Goal: Task Accomplishment & Management: Complete application form

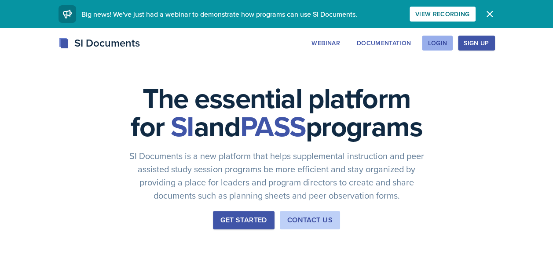
click at [430, 44] on div "Login" at bounding box center [436, 43] width 19 height 7
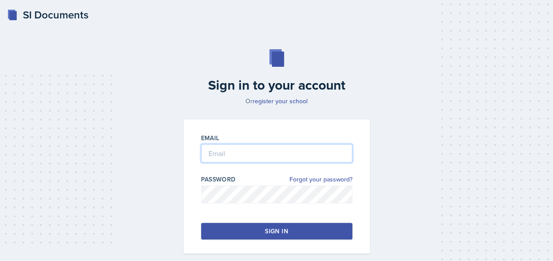
type input "[EMAIL_ADDRESS][DOMAIN_NAME]"
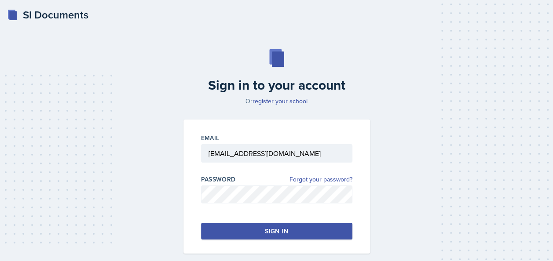
click at [273, 228] on div "Sign in" at bounding box center [276, 231] width 23 height 9
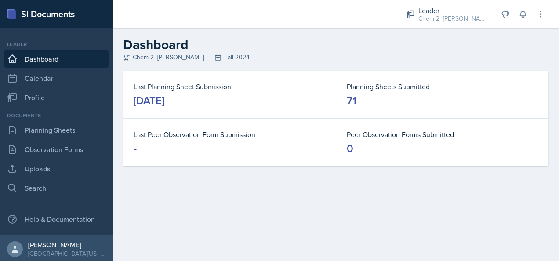
click at [15, 10] on rect at bounding box center [11, 14] width 7 height 9
click at [74, 58] on link "Dashboard" at bounding box center [57, 59] width 106 height 18
click at [32, 100] on link "Profile" at bounding box center [57, 98] width 106 height 18
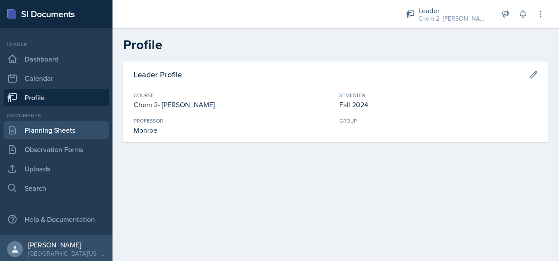
click at [79, 130] on link "Planning Sheets" at bounding box center [57, 130] width 106 height 18
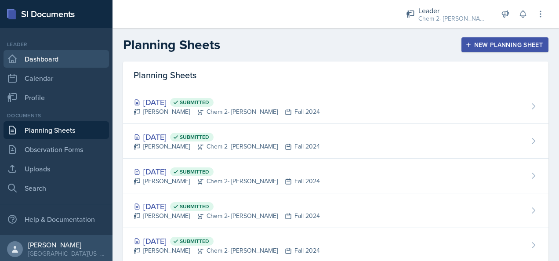
click at [49, 63] on link "Dashboard" at bounding box center [57, 59] width 106 height 18
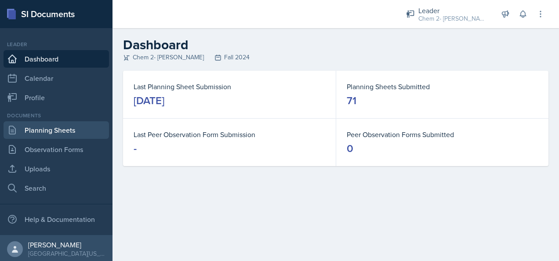
click at [75, 130] on link "Planning Sheets" at bounding box center [57, 130] width 106 height 18
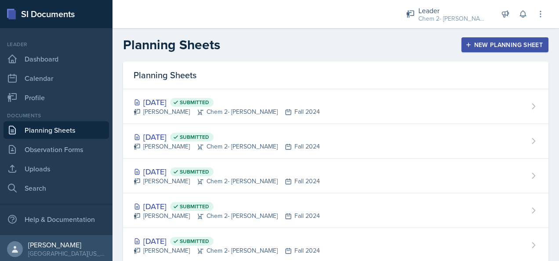
click at [483, 41] on div "New Planning Sheet" at bounding box center [505, 44] width 76 height 7
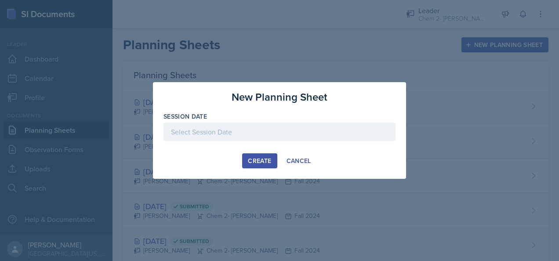
click at [317, 129] on div at bounding box center [280, 132] width 232 height 18
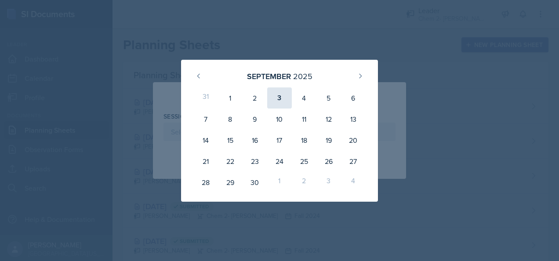
click at [279, 103] on div "3" at bounding box center [279, 97] width 25 height 21
type input "[DATE]"
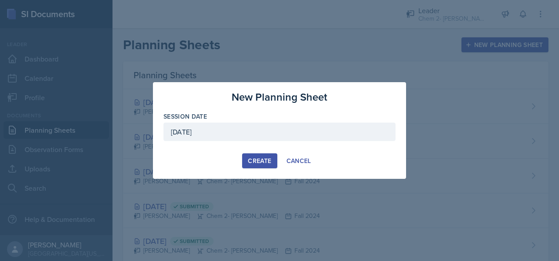
click at [259, 164] on div "Create" at bounding box center [259, 160] width 23 height 7
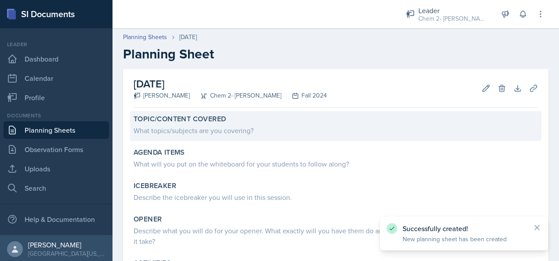
click at [230, 128] on div "What topics/subjects are you covering?" at bounding box center [336, 130] width 404 height 11
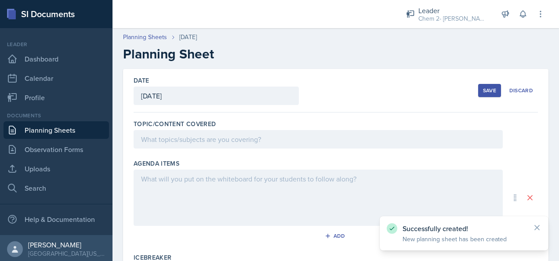
click at [234, 140] on div at bounding box center [318, 139] width 369 height 18
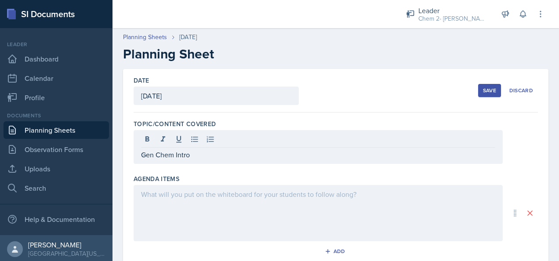
click at [254, 205] on div at bounding box center [318, 213] width 369 height 56
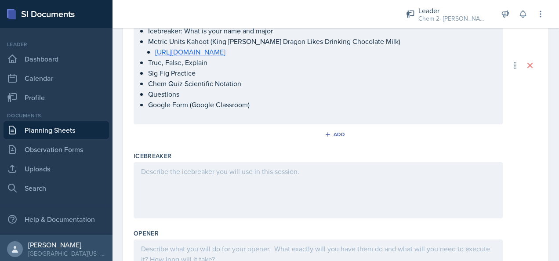
click at [251, 176] on div at bounding box center [318, 190] width 369 height 56
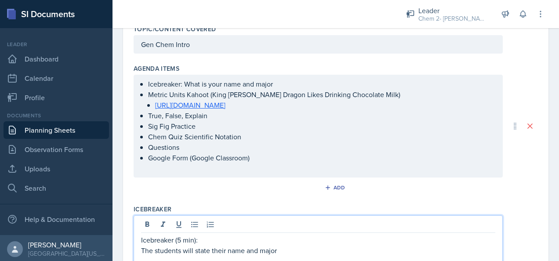
scroll to position [95, 0]
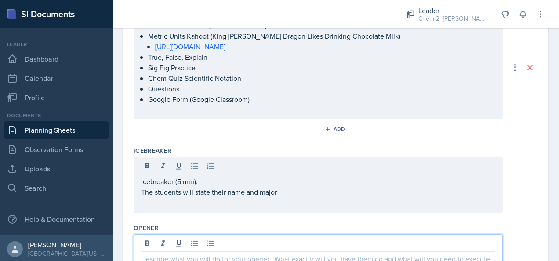
click at [278, 254] on p at bounding box center [318, 259] width 354 height 11
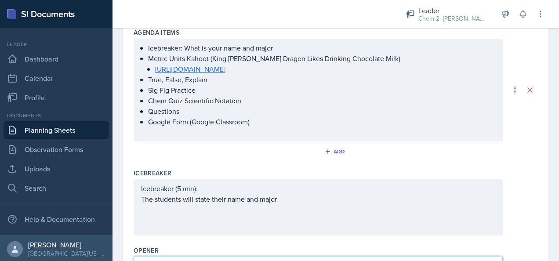
scroll to position [131, 0]
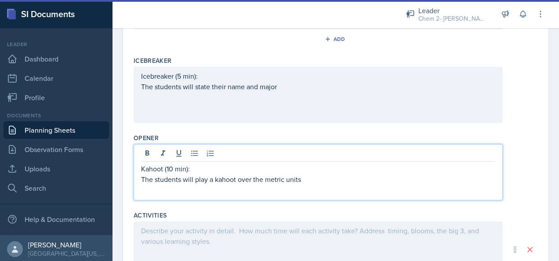
click at [310, 237] on div at bounding box center [318, 250] width 369 height 56
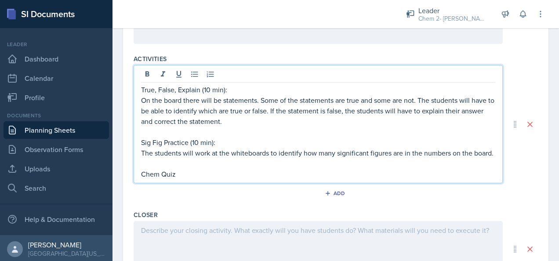
scroll to position [401, 0]
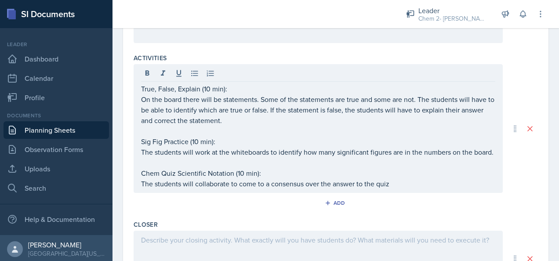
click at [425, 189] on p "The students will collaborate to come to a consensus over the answer to the quiz" at bounding box center [318, 184] width 354 height 11
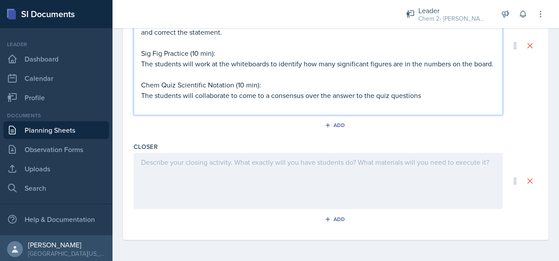
scroll to position [498, 0]
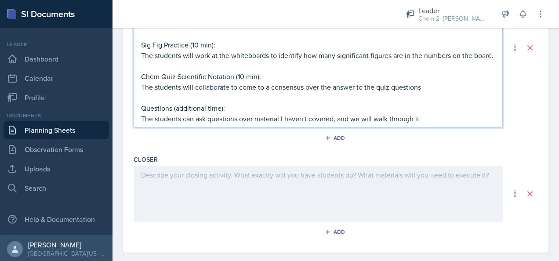
click at [445, 124] on p "The students can ask questions over material I haven't covered, and we will wal…" at bounding box center [318, 118] width 354 height 11
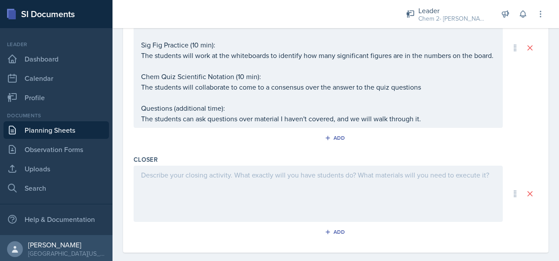
click at [341, 207] on div at bounding box center [318, 194] width 369 height 56
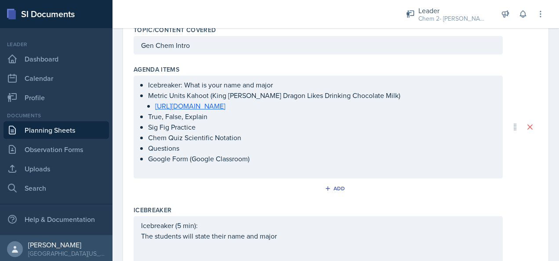
scroll to position [74, 0]
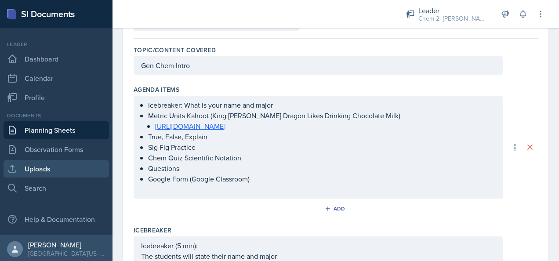
click at [69, 171] on link "Uploads" at bounding box center [57, 169] width 106 height 18
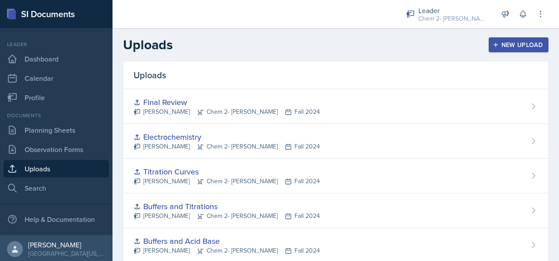
click at [512, 47] on div "New Upload" at bounding box center [519, 44] width 49 height 7
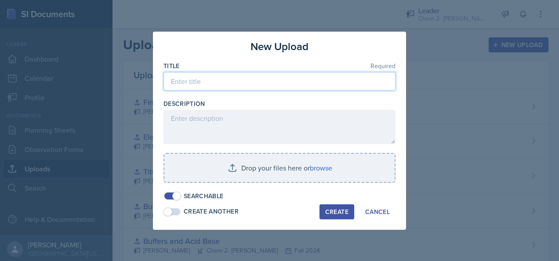
click at [256, 85] on input at bounding box center [280, 81] width 232 height 18
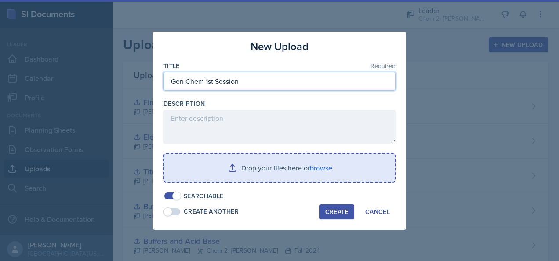
type input "Gen Chem 1st Session"
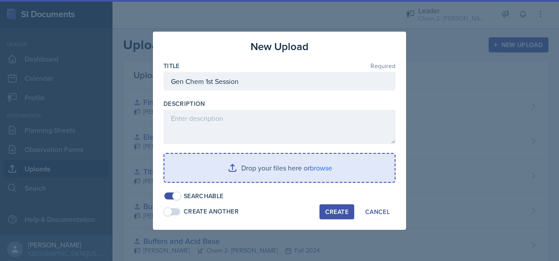
click at [327, 177] on input "file" at bounding box center [279, 168] width 230 height 28
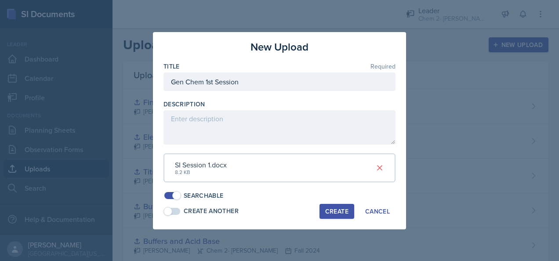
click at [336, 214] on div "Create" at bounding box center [336, 211] width 23 height 7
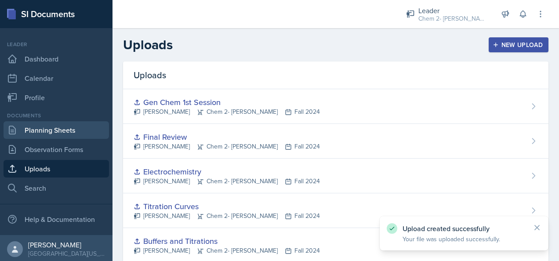
click at [45, 133] on link "Planning Sheets" at bounding box center [57, 130] width 106 height 18
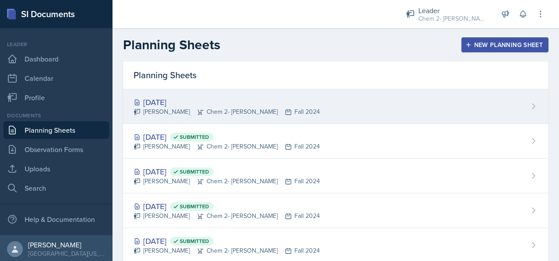
click at [462, 114] on div "[DATE] [PERSON_NAME] Chem 2- [PERSON_NAME] Fall 2024" at bounding box center [336, 106] width 426 height 35
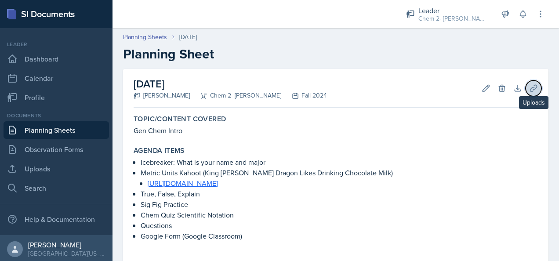
click at [526, 91] on button "Uploads" at bounding box center [534, 88] width 16 height 16
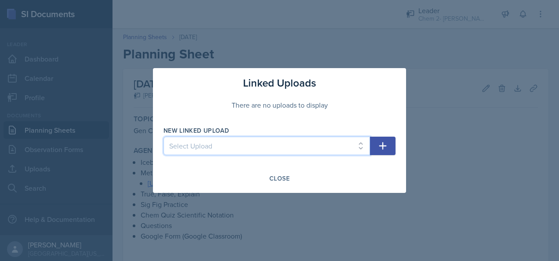
click at [281, 146] on select "Select Upload SI 9/11 SI 9/12 Exam 1 Jeopardy 9/18 9/19 9/23 9/25 9/26 9/30 10/…" at bounding box center [267, 146] width 207 height 18
select select "dc9fb3bc-0f34-4885-95e7-af770dbf6e21"
click at [164, 137] on select "Select Upload SI 9/11 SI 9/12 Exam 1 Jeopardy 9/18 9/19 9/23 9/25 9/26 9/30 10/…" at bounding box center [267, 146] width 207 height 18
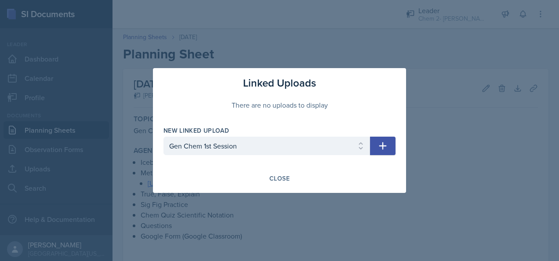
click at [379, 142] on icon "button" at bounding box center [383, 146] width 11 height 11
select select
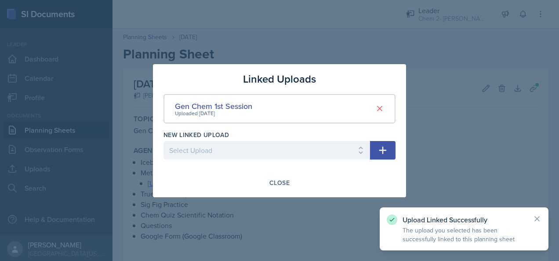
click at [437, 164] on div at bounding box center [279, 130] width 559 height 261
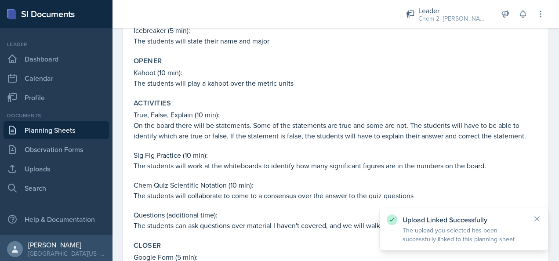
scroll to position [329, 0]
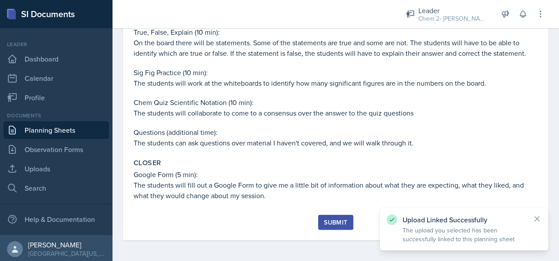
click at [329, 222] on div "Submit" at bounding box center [335, 222] width 23 height 7
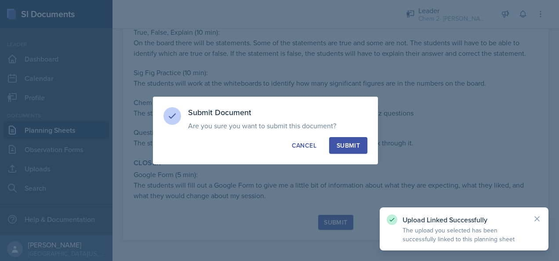
click at [350, 144] on div "Submit" at bounding box center [348, 145] width 23 height 9
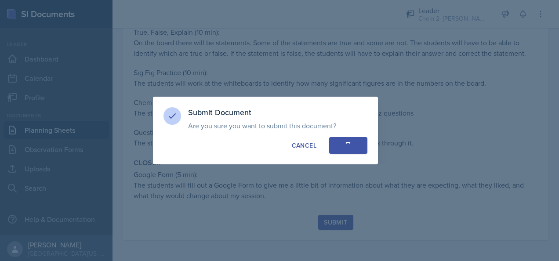
scroll to position [303, 0]
